Goal: Transaction & Acquisition: Purchase product/service

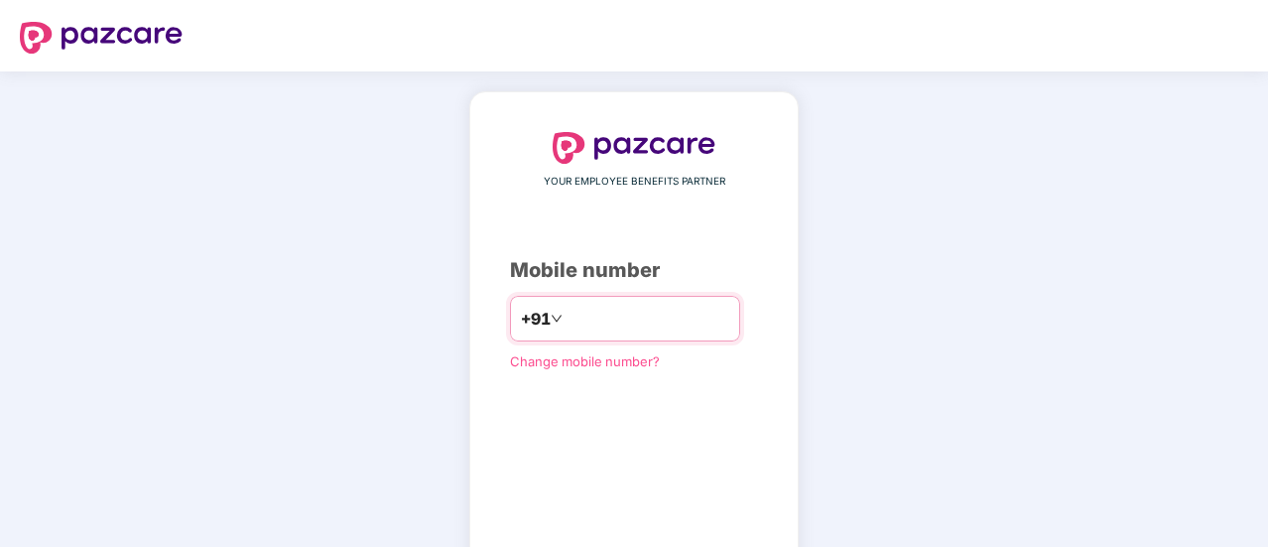
click at [566, 326] on input "number" at bounding box center [647, 319] width 163 height 32
type input "**********"
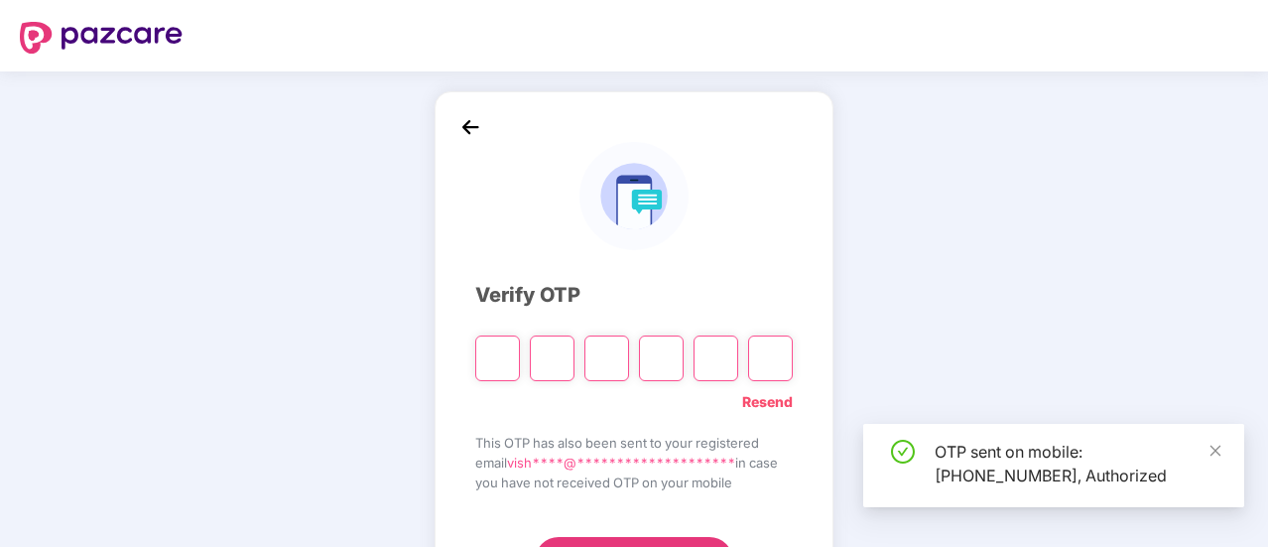
click at [494, 360] on input "Please enter verification code. Digit 1" at bounding box center [497, 358] width 45 height 46
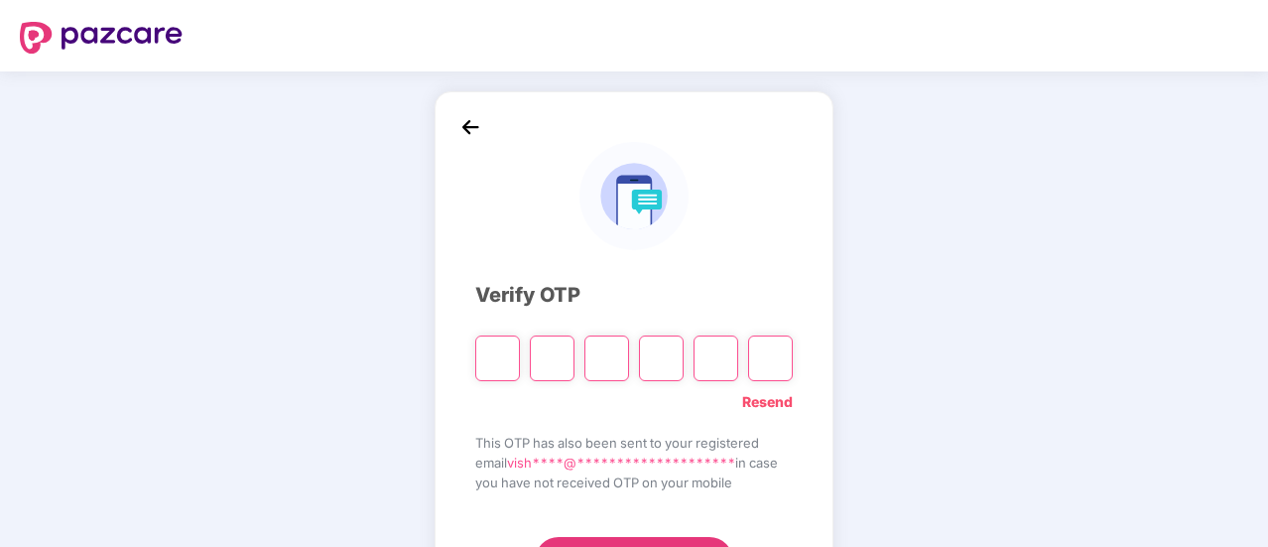
type input "*"
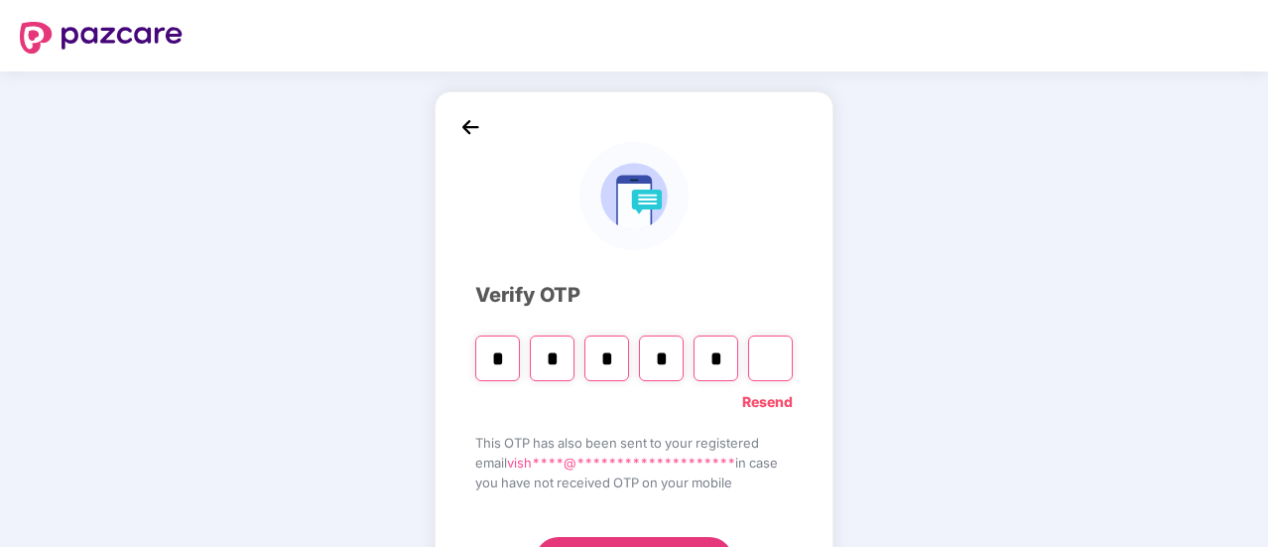
type input "*"
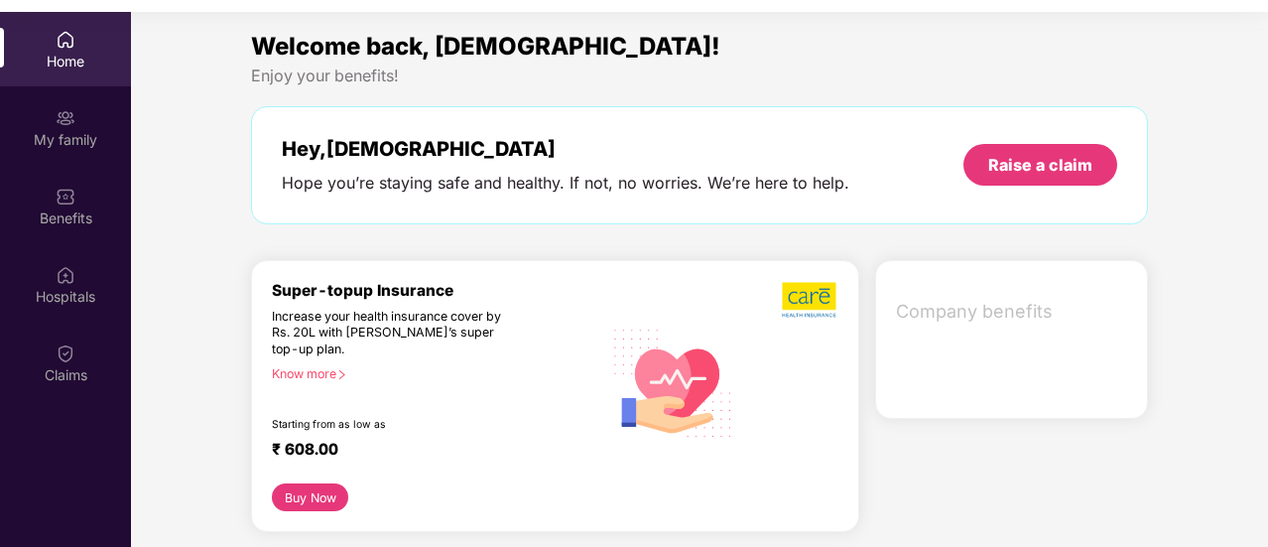
scroll to position [111, 0]
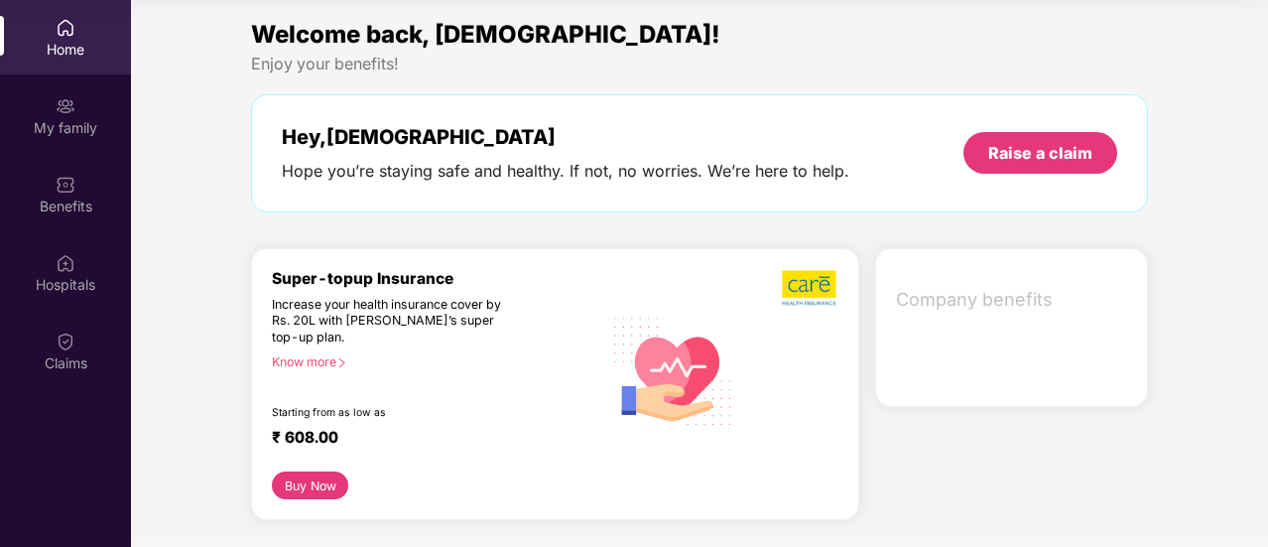
click at [301, 480] on button "Buy Now" at bounding box center [310, 485] width 76 height 28
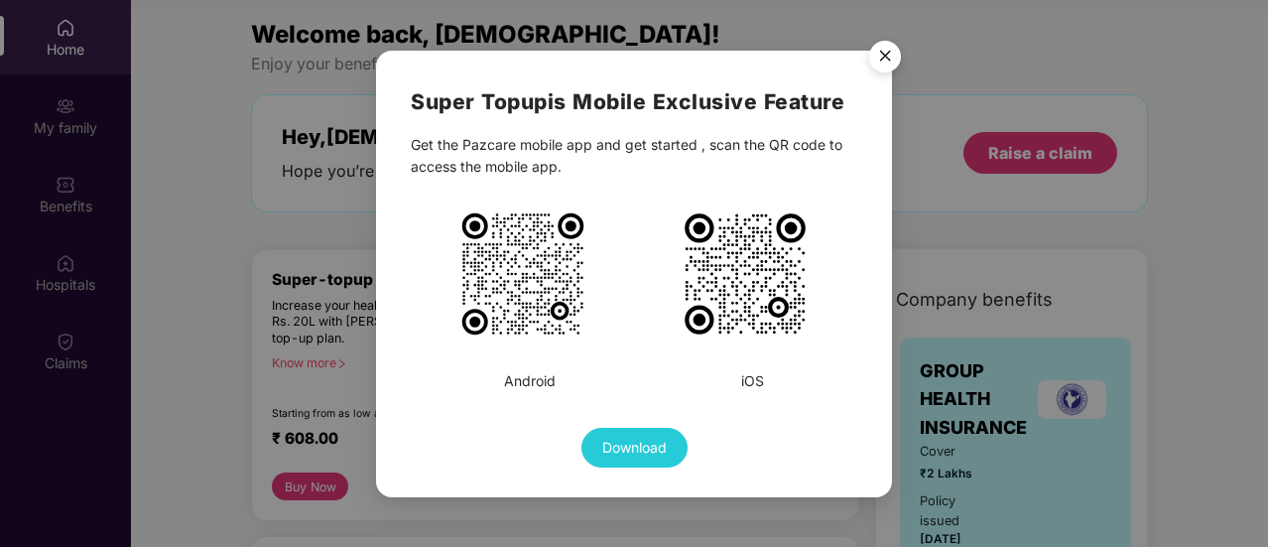
click at [885, 56] on img "Close" at bounding box center [885, 60] width 56 height 56
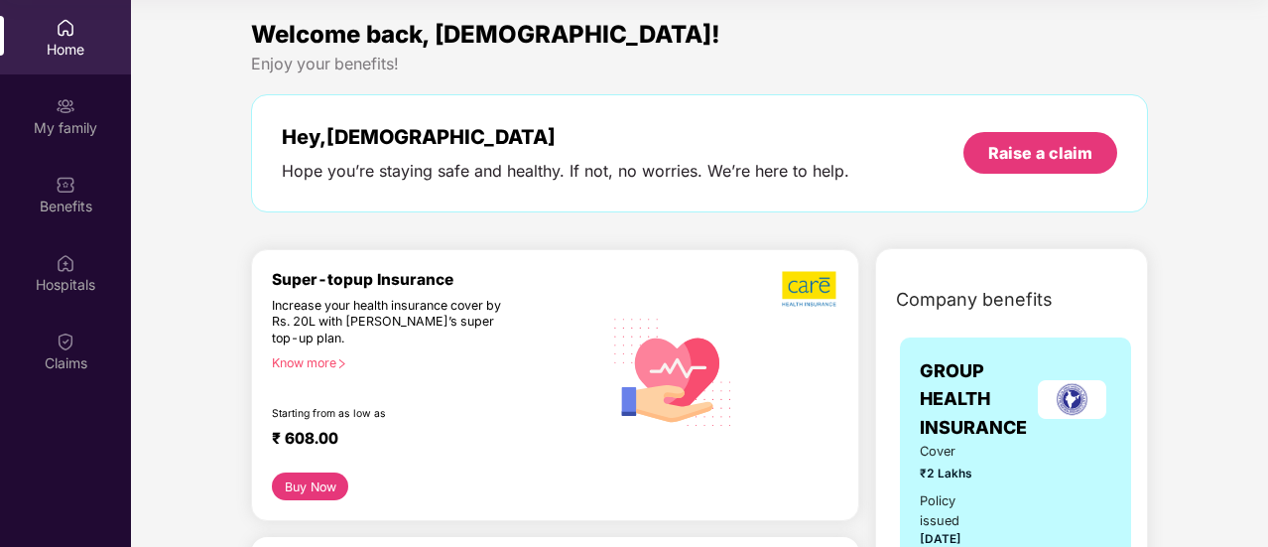
click at [303, 355] on div "Know more" at bounding box center [431, 362] width 318 height 14
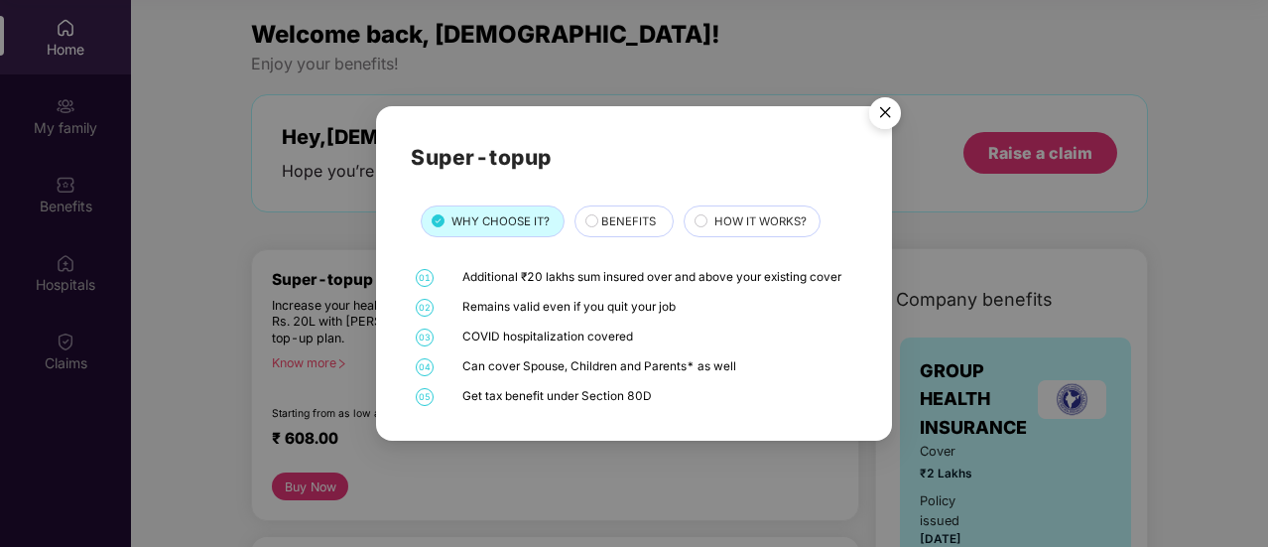
click at [597, 217] on div "BENEFITS" at bounding box center [626, 222] width 71 height 21
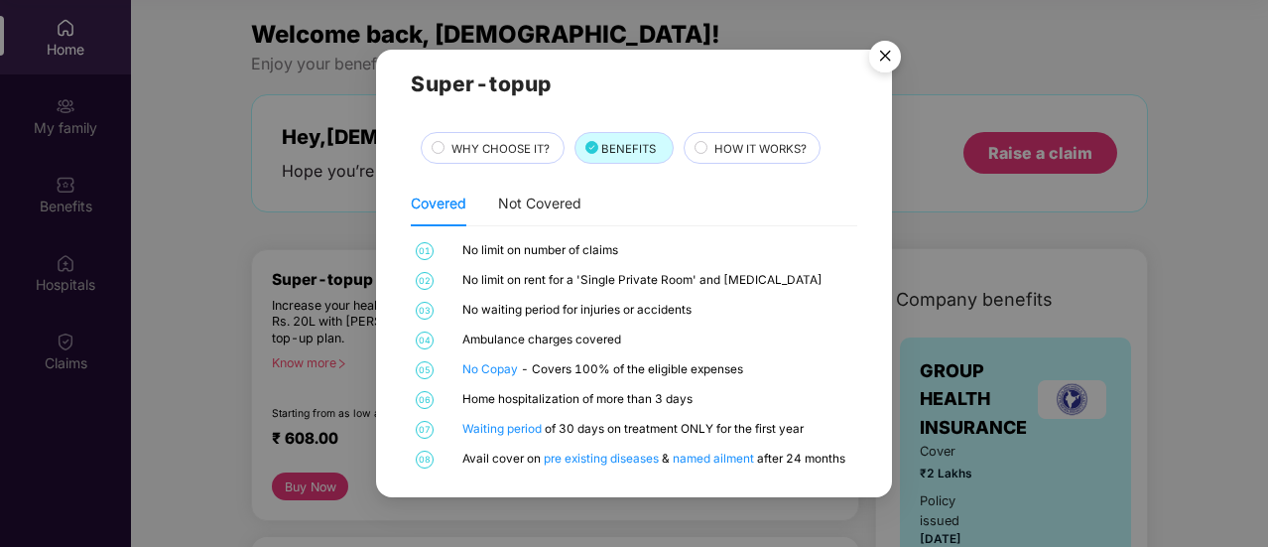
scroll to position [22, 0]
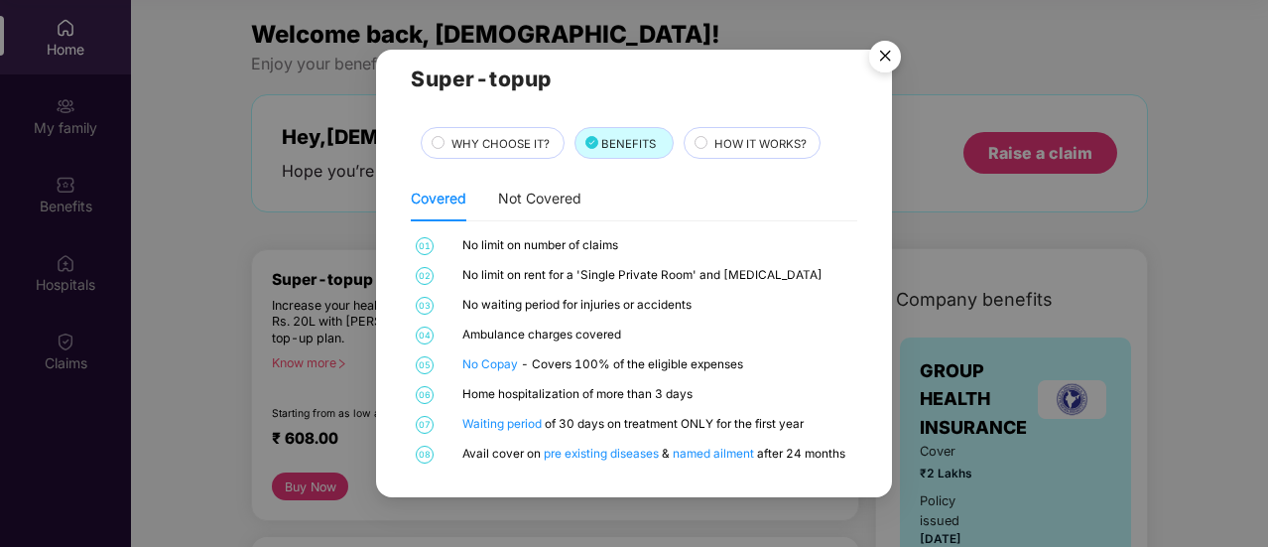
click at [888, 54] on img "Close" at bounding box center [885, 60] width 56 height 56
